Goal: Task Accomplishment & Management: Complete application form

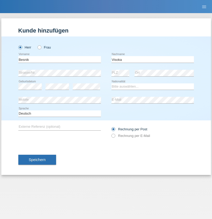
type input "Visoka"
select select "XK"
select select "C"
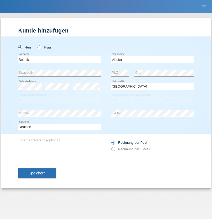
select select "04"
select select "05"
select select "2004"
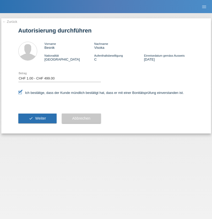
select select "1"
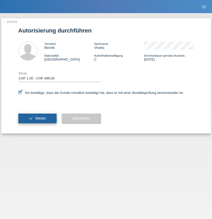
click at [37, 118] on span "Weiter" at bounding box center [40, 118] width 11 height 4
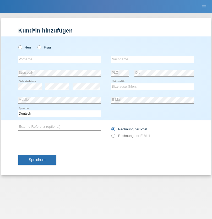
radio input "true"
click at [60, 59] on input "text" at bounding box center [59, 59] width 83 height 7
type input "[PERSON_NAME]"
click at [153, 59] on input "text" at bounding box center [152, 59] width 83 height 7
type input "Abshirow"
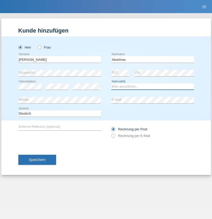
select select "SO"
select select "C"
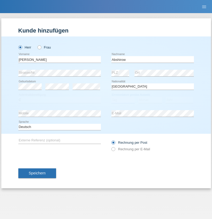
select select "26"
select select "05"
select select "2008"
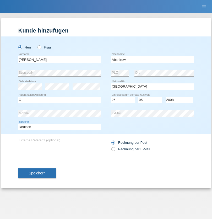
select select "en"
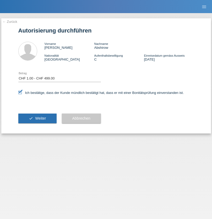
select select "1"
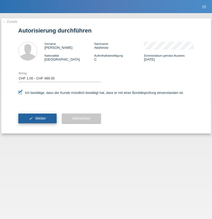
click at [37, 118] on span "Weiter" at bounding box center [40, 118] width 11 height 4
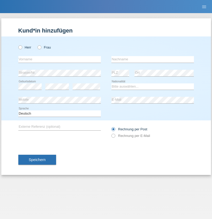
radio input "true"
click at [60, 59] on input "text" at bounding box center [59, 59] width 83 height 7
type input "Varga"
click at [153, 59] on input "text" at bounding box center [152, 59] width 83 height 7
type input "Florin"
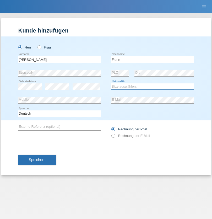
select select "RO"
select select "C"
select select "29"
select select "02"
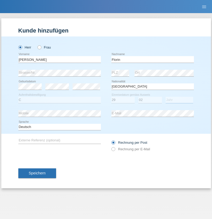
select select "2021"
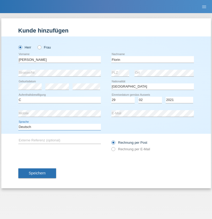
select select "en"
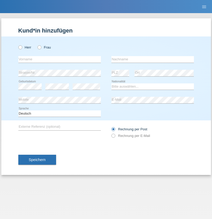
radio input "true"
click at [60, 59] on input "text" at bounding box center [59, 59] width 83 height 7
type input "Ruth"
click at [153, 59] on input "text" at bounding box center [152, 59] width 83 height 7
type input "Krebs"
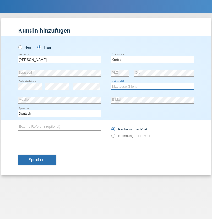
select select "CH"
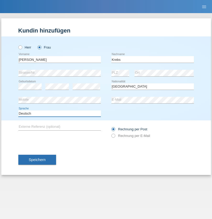
select select "en"
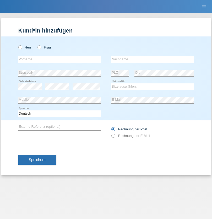
radio input "true"
click at [60, 59] on input "text" at bounding box center [59, 59] width 83 height 7
type input "Qovanaj"
click at [153, 59] on input "text" at bounding box center [152, 59] width 83 height 7
type input "Shaban"
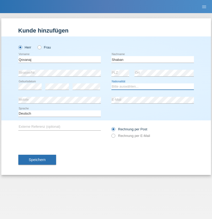
select select "CH"
radio input "true"
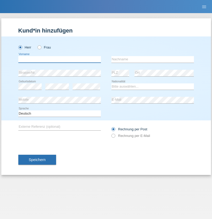
click at [60, 59] on input "text" at bounding box center [59, 59] width 83 height 7
type input "leo"
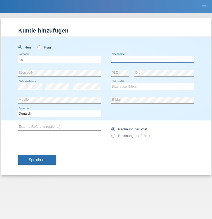
click at [153, 59] on input "text" at bounding box center [152, 59] width 83 height 7
type input "bruzzone"
select select "CH"
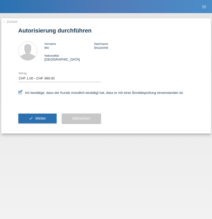
select select "1"
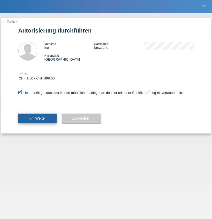
click at [37, 118] on span "Weiter" at bounding box center [40, 118] width 11 height 4
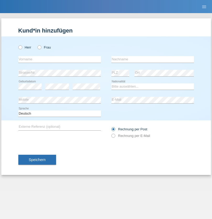
radio input "true"
click at [60, 59] on input "text" at bounding box center [59, 59] width 83 height 7
type input "Abukar"
click at [153, 59] on input "text" at bounding box center [152, 59] width 83 height 7
type input "Abshirow"
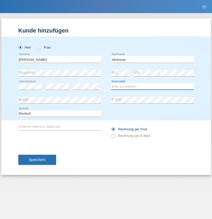
select select "SO"
select select "C"
select select "05"
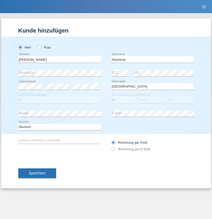
select select "09"
select select "2025"
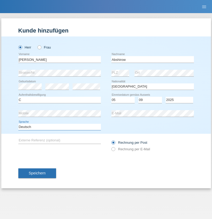
select select "en"
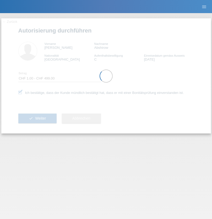
select select "1"
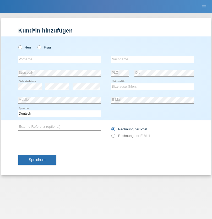
radio input "true"
click at [60, 59] on input "text" at bounding box center [59, 59] width 83 height 7
type input "Marco"
click at [153, 59] on input "text" at bounding box center [152, 59] width 83 height 7
type input "Weinlein"
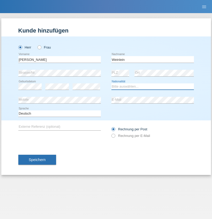
select select "CH"
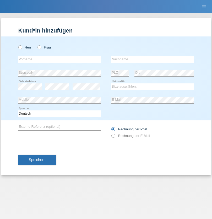
radio input "true"
click at [60, 59] on input "text" at bounding box center [59, 59] width 83 height 7
type input "Jashari lmeri"
click at [153, 59] on input "text" at bounding box center [152, 59] width 83 height 7
type input "Rabije"
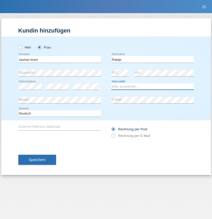
select select "CH"
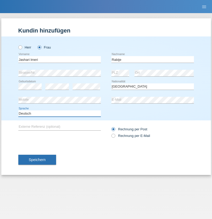
select select "en"
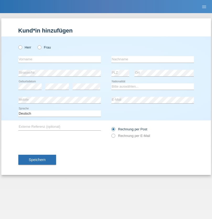
radio input "true"
click at [60, 59] on input "text" at bounding box center [59, 59] width 83 height 7
type input "firat"
click at [153, 59] on input "text" at bounding box center [152, 59] width 83 height 7
type input "kara"
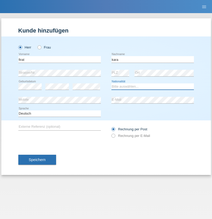
select select "CH"
radio input "true"
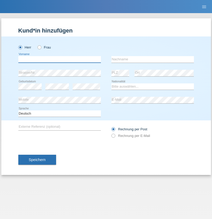
click at [60, 59] on input "text" at bounding box center [59, 59] width 83 height 7
type input "Gigov"
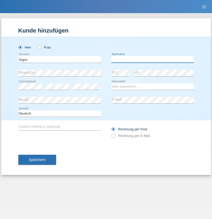
click at [153, 59] on input "text" at bounding box center [152, 59] width 83 height 7
type input "Zhan"
select select "BG"
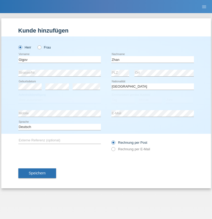
select select "C"
select select "23"
select select "10"
select select "2021"
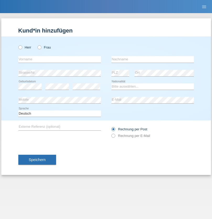
radio input "true"
click at [60, 59] on input "text" at bounding box center [59, 59] width 83 height 7
type input "Amand"
click at [153, 59] on input "text" at bounding box center [152, 59] width 83 height 7
type input "Pires"
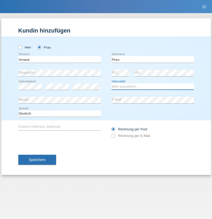
select select "CH"
radio input "true"
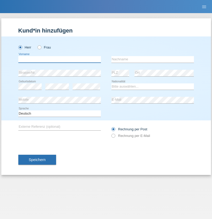
click at [60, 59] on input "text" at bounding box center [59, 59] width 83 height 7
type input "Anwar"
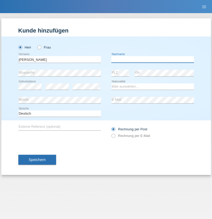
click at [153, 59] on input "text" at bounding box center [152, 59] width 83 height 7
type input "Saidi"
select select "CH"
radio input "true"
click at [60, 59] on input "text" at bounding box center [59, 59] width 83 height 7
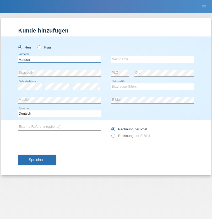
type input "Matusa"
click at [153, 59] on input "text" at bounding box center [152, 59] width 83 height 7
type input "[PERSON_NAME]"
select select "OM"
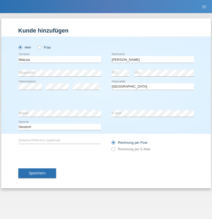
select select "C"
select select "01"
select select "06"
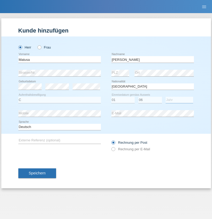
select select "2016"
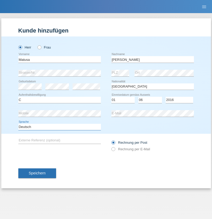
select select "en"
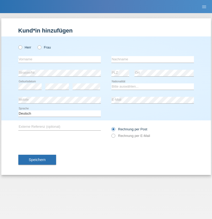
radio input "true"
click at [60, 59] on input "text" at bounding box center [59, 59] width 83 height 7
type input "[PERSON_NAME]"
click at [153, 59] on input "text" at bounding box center [152, 59] width 83 height 7
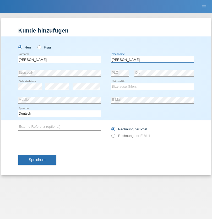
type input "Branquinho Alexander"
select select "PT"
select select "C"
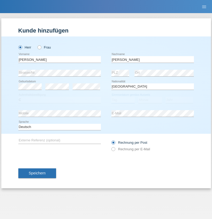
select select "23"
select select "08"
select select "2021"
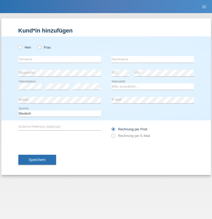
radio input "true"
click at [60, 59] on input "text" at bounding box center [59, 59] width 83 height 7
type input "[PERSON_NAME]"
click at [153, 59] on input "text" at bounding box center [152, 59] width 83 height 7
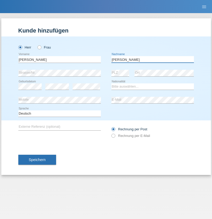
type input "[PERSON_NAME]"
select select "CH"
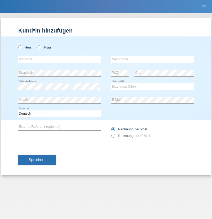
radio input "true"
click at [60, 59] on input "text" at bounding box center [59, 59] width 83 height 7
type input "Szilvia"
click at [153, 59] on input "text" at bounding box center [152, 59] width 83 height 7
type input "Olakh"
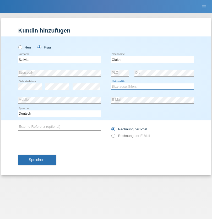
select select "UA"
select select "C"
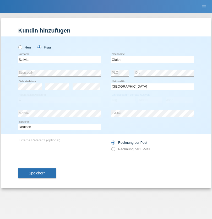
select select "14"
select select "09"
select select "2021"
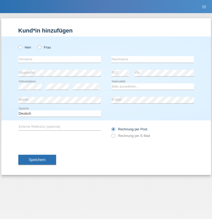
radio input "true"
click at [60, 59] on input "text" at bounding box center [59, 59] width 83 height 7
type input "Asrit"
click at [153, 59] on input "text" at bounding box center [152, 59] width 83 height 7
type input "Kupa"
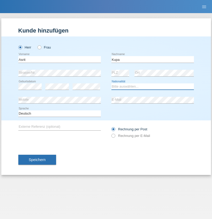
select select "MK"
select select "C"
select select "27"
select select "05"
radio input "true"
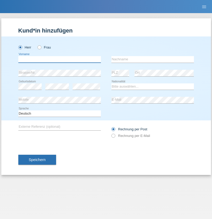
click at [60, 59] on input "text" at bounding box center [59, 59] width 83 height 7
type input "[PERSON_NAME]"
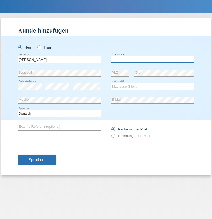
click at [153, 59] on input "text" at bounding box center [152, 59] width 83 height 7
type input "[PERSON_NAME]"
select select "SY"
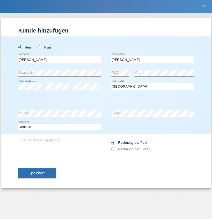
select select "C"
select select "14"
select select "09"
select select "2021"
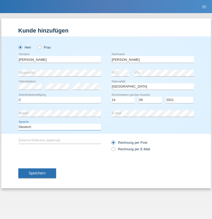
select select "en"
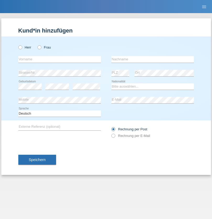
radio input "true"
select select "CH"
radio input "true"
click at [60, 59] on input "text" at bounding box center [59, 59] width 83 height 7
type input "[PERSON_NAME]"
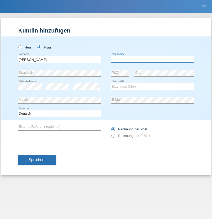
click at [153, 59] on input "text" at bounding box center [152, 59] width 83 height 7
type input "Bacic"
select select "CH"
